Goal: Task Accomplishment & Management: Use online tool/utility

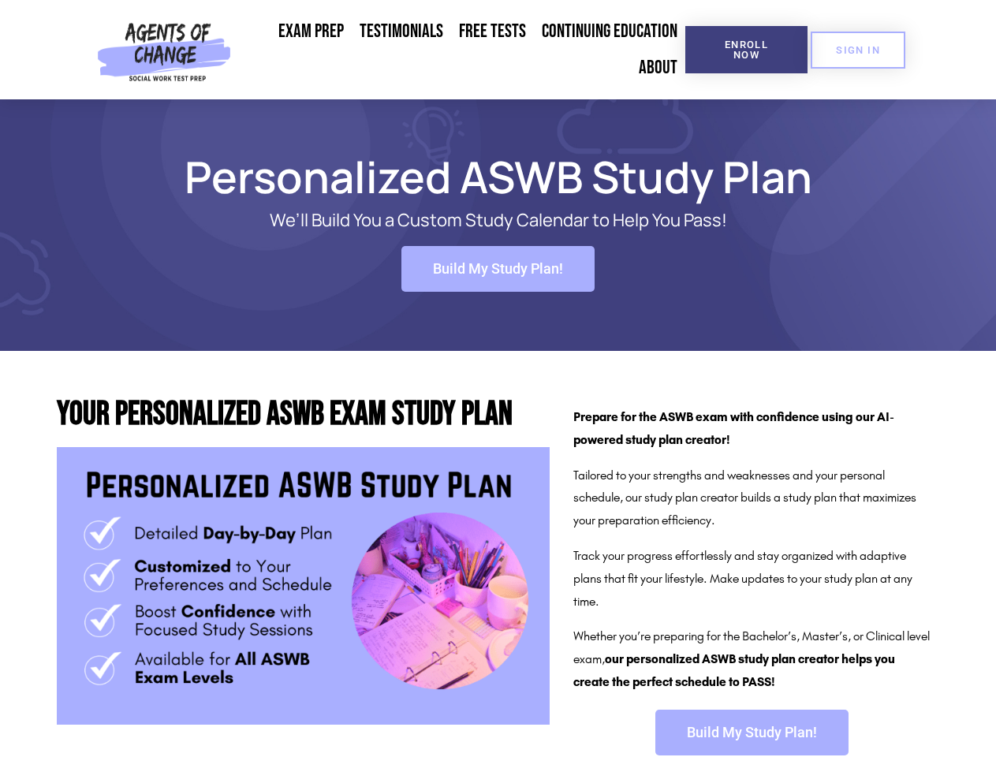
click at [746, 50] on span "Enroll Now" at bounding box center [746, 49] width 72 height 20
click at [858, 50] on span "SIGN IN" at bounding box center [858, 50] width 44 height 10
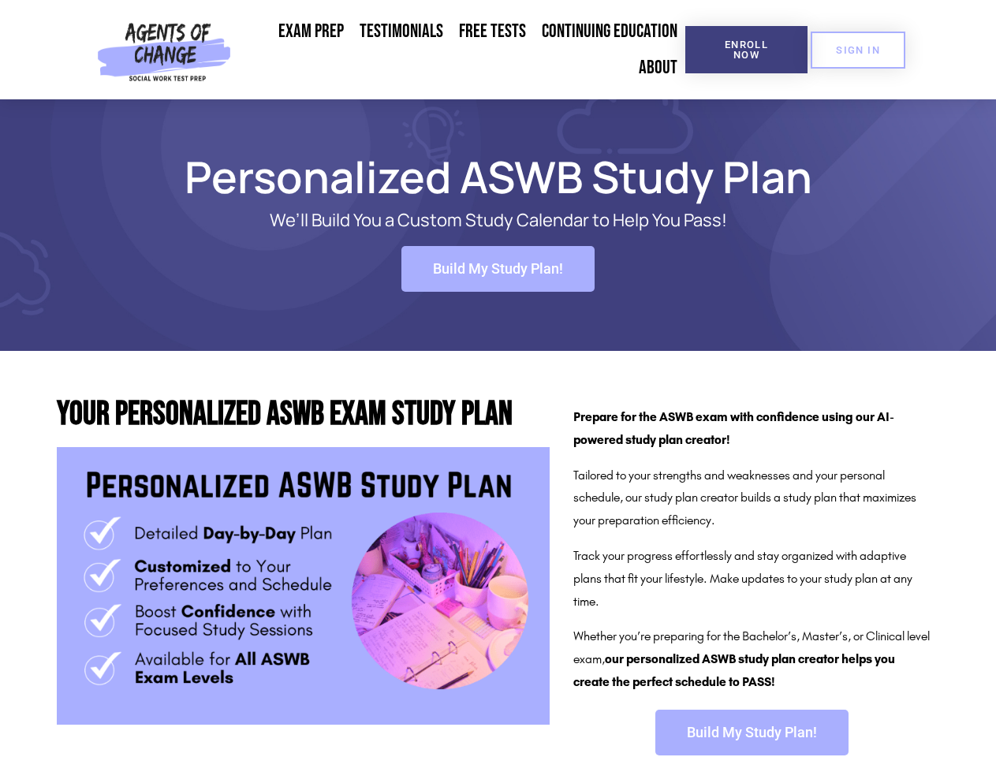
click at [497, 269] on span "Build My Study Plan!" at bounding box center [498, 269] width 130 height 14
click at [751, 732] on span "Build My Study Plan!" at bounding box center [752, 732] width 130 height 14
